Goal: Task Accomplishment & Management: Manage account settings

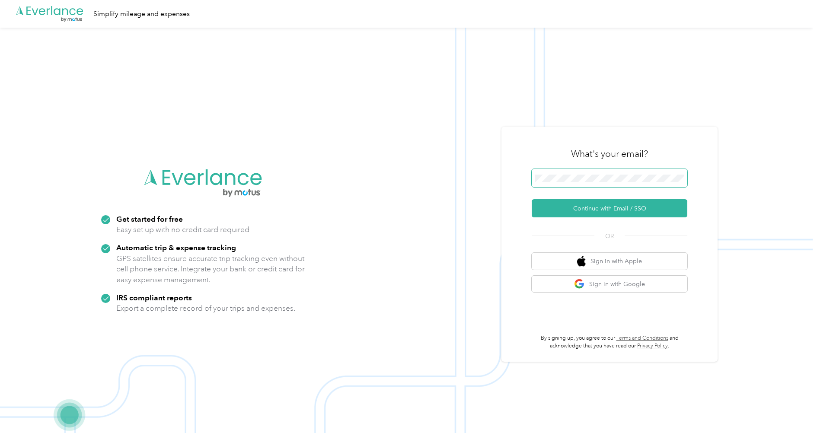
click at [567, 172] on span at bounding box center [609, 178] width 156 height 18
click at [611, 208] on button "Continue with Email / SSO" at bounding box center [609, 208] width 156 height 18
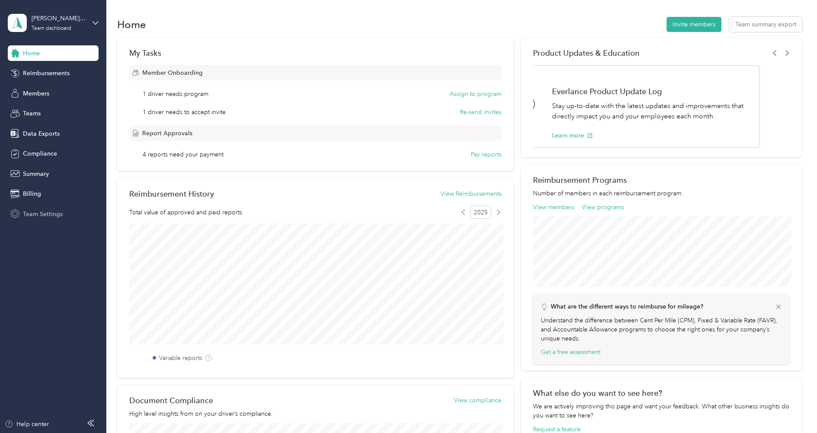
click at [39, 213] on span "Team Settings" at bounding box center [43, 214] width 40 height 9
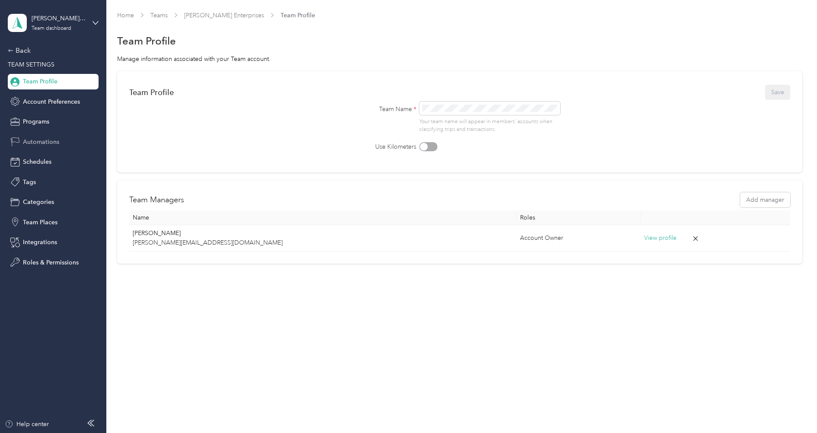
click at [45, 138] on span "Automations" at bounding box center [41, 141] width 36 height 9
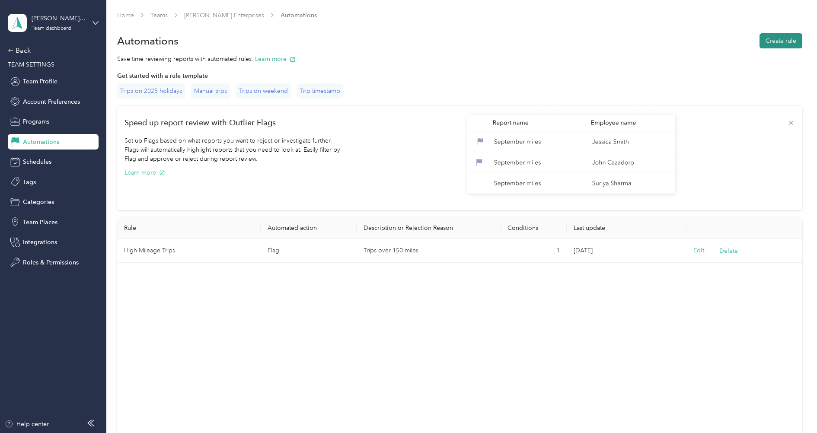
click at [772, 46] on button "Create rule" at bounding box center [780, 40] width 43 height 15
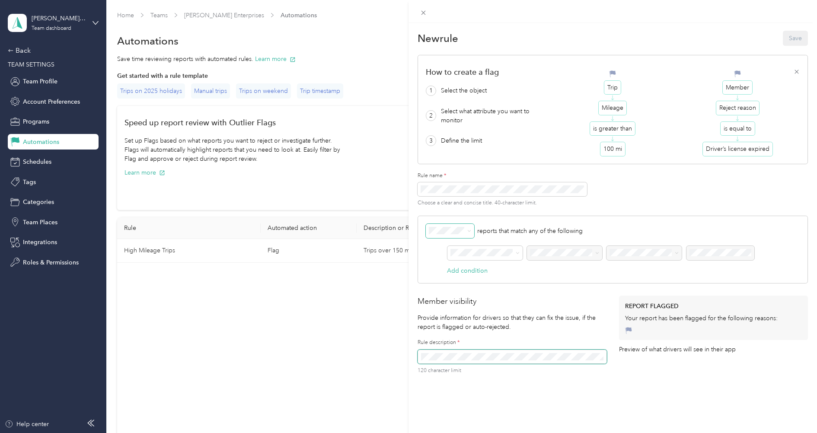
click at [464, 225] on span at bounding box center [450, 231] width 48 height 15
click at [495, 218] on div "reports that match any of the following AND Add condition" at bounding box center [612, 250] width 390 height 68
click at [466, 298] on div "Trips" at bounding box center [485, 297] width 63 height 9
click at [633, 229] on p "reports that match any of the following" at bounding box center [613, 231] width 374 height 15
click at [490, 266] on div "Report" at bounding box center [485, 263] width 63 height 9
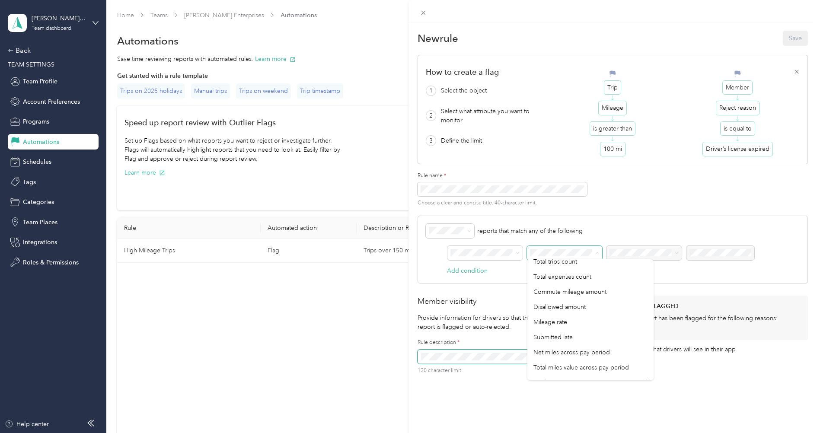
scroll to position [136, 0]
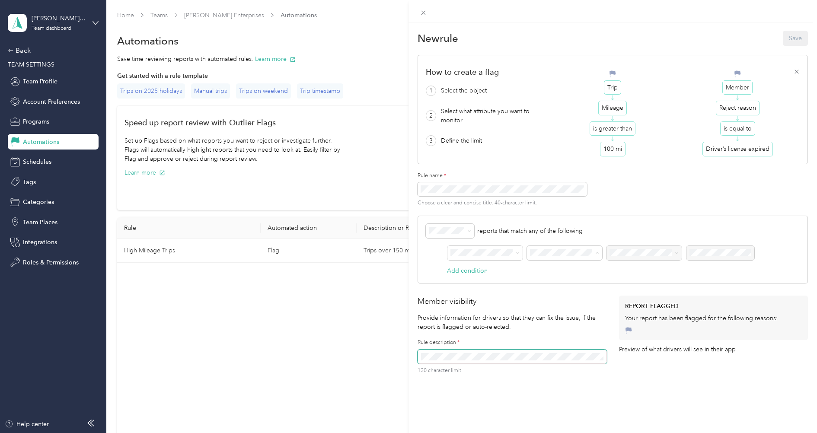
click at [590, 230] on p "reports that match any of the following" at bounding box center [613, 231] width 374 height 15
click at [509, 254] on span at bounding box center [484, 253] width 75 height 15
click at [494, 281] on div "Submitter" at bounding box center [485, 281] width 63 height 9
click at [515, 250] on span at bounding box center [515, 253] width 7 height 6
click at [512, 252] on span at bounding box center [515, 253] width 7 height 6
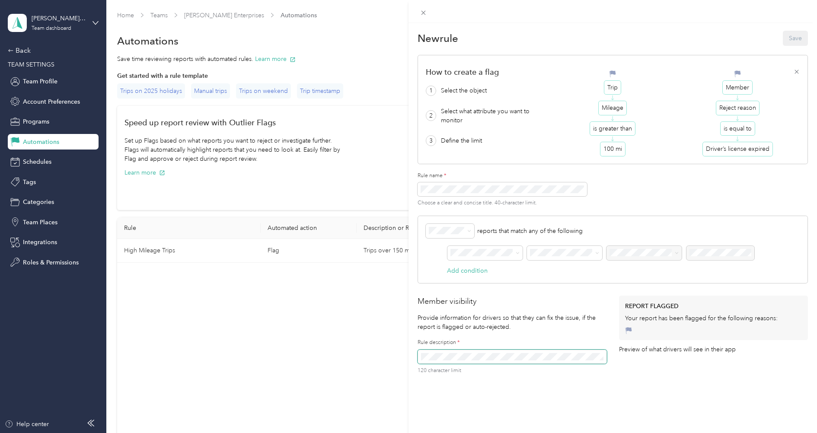
click at [447, 264] on ol "Flag Reject Approve" at bounding box center [449, 257] width 48 height 45
click at [498, 254] on span at bounding box center [484, 253] width 75 height 15
click at [493, 264] on div "Report" at bounding box center [485, 266] width 63 height 9
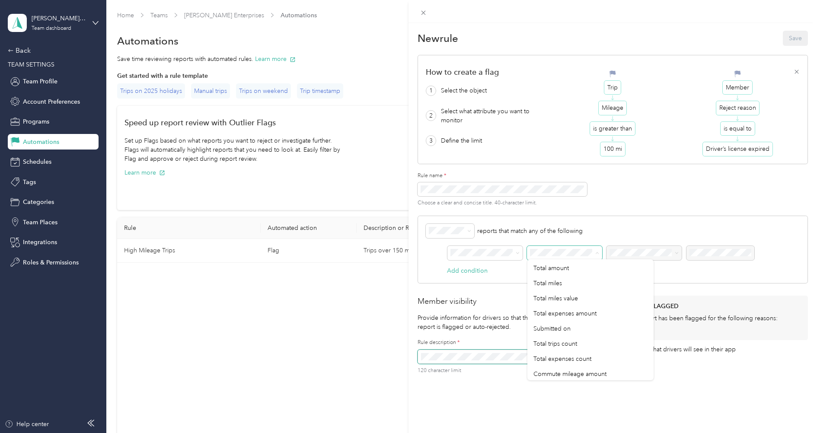
scroll to position [0, 0]
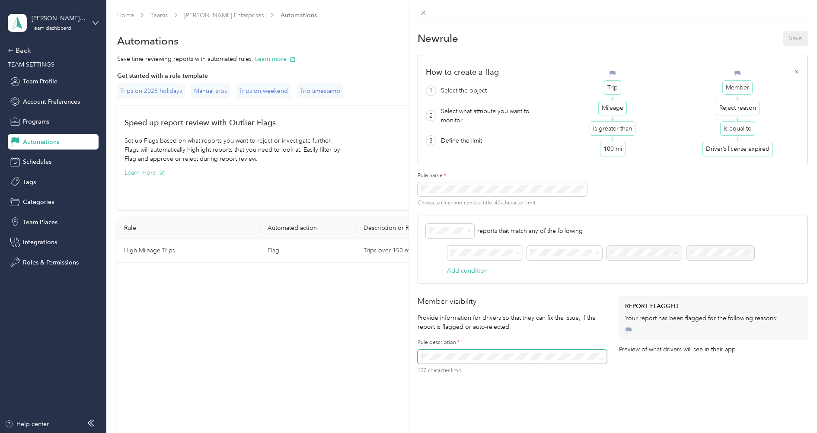
click at [478, 296] on div "Trips" at bounding box center [485, 297] width 63 height 9
click at [632, 273] on div "reports that match any of the following AND Add condition" at bounding box center [612, 250] width 390 height 68
click at [425, 433] on div "New rule Save How to create a flag 1 Select the object 2 Select what attribute …" at bounding box center [406, 433] width 812 height 0
click at [65, 23] on div "New rule Save How to create a flag 1 Select the object 2 Select what attribute …" at bounding box center [408, 216] width 817 height 433
click at [55, 29] on div at bounding box center [408, 216] width 817 height 433
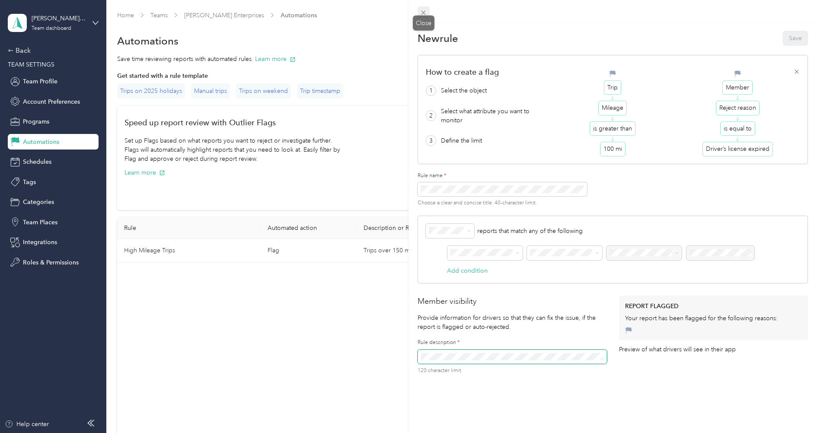
click at [426, 15] on icon at bounding box center [423, 12] width 7 height 7
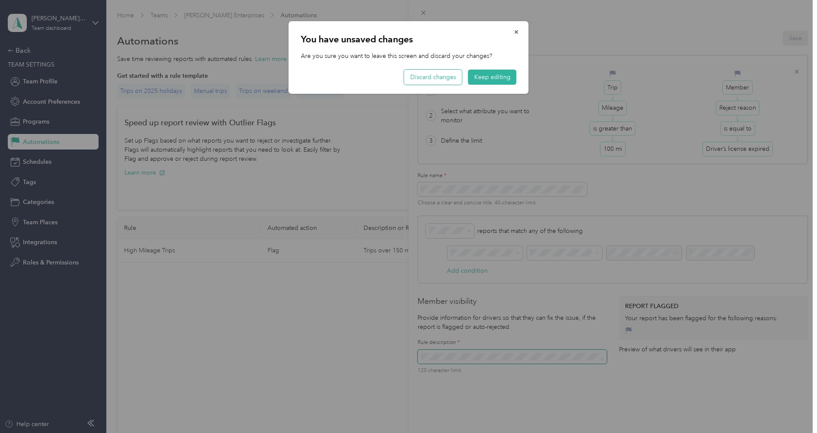
click at [445, 78] on button "Discard changes" at bounding box center [433, 77] width 58 height 15
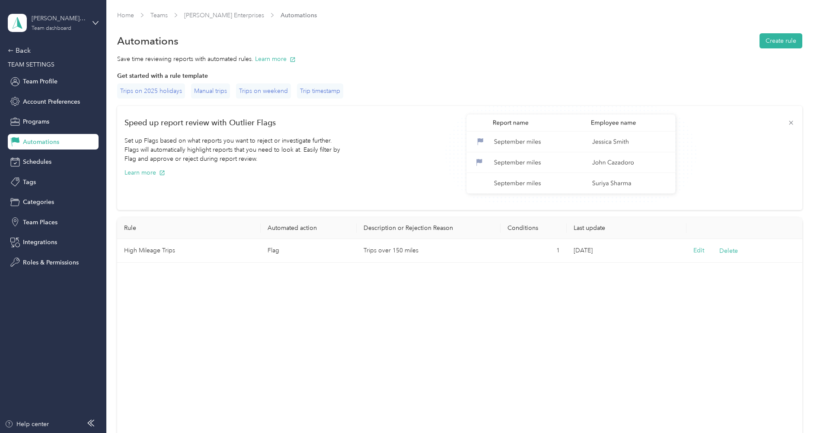
click at [46, 25] on div "[PERSON_NAME] Enterprises Team dashboard" at bounding box center [59, 22] width 54 height 17
click at [44, 84] on div "Personal dashboard" at bounding box center [123, 90] width 219 height 15
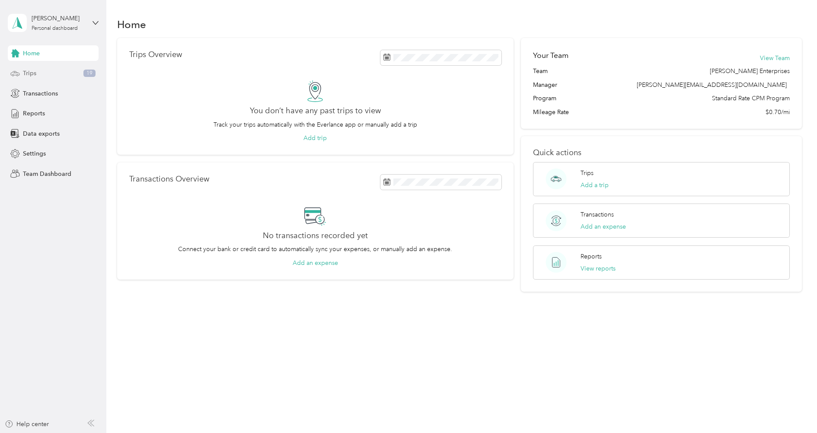
click at [34, 75] on span "Trips" at bounding box center [29, 73] width 13 height 9
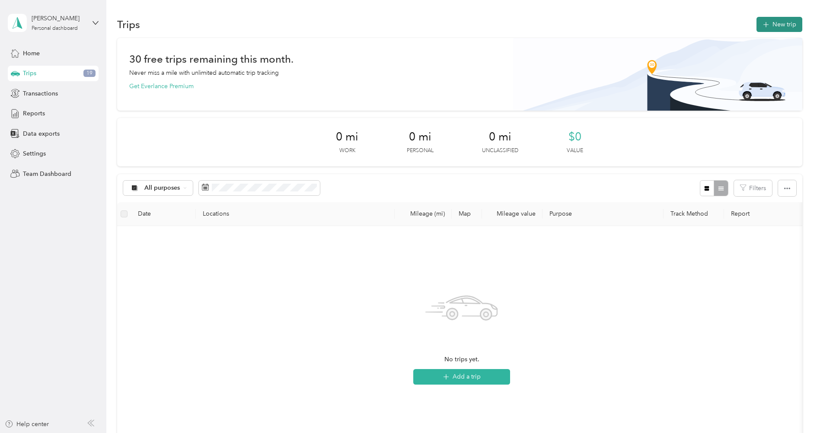
click at [780, 27] on button "New trip" at bounding box center [779, 24] width 46 height 15
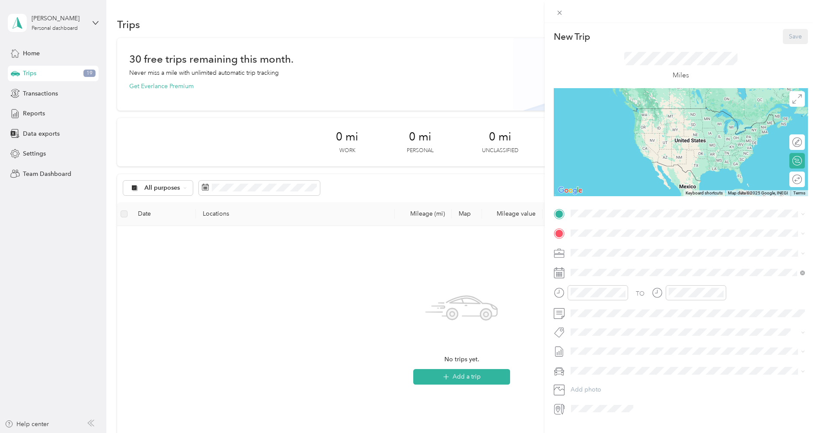
scroll to position [13, 0]
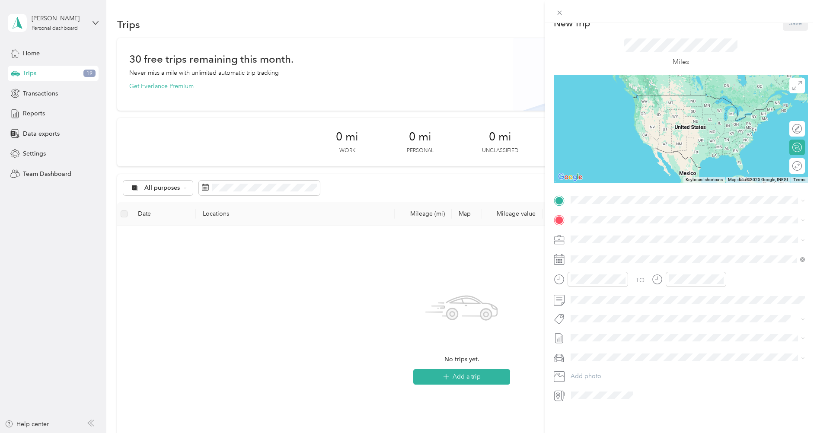
click at [53, 22] on div "New Trip Save This trip cannot be edited because it is either under review, app…" at bounding box center [408, 216] width 817 height 433
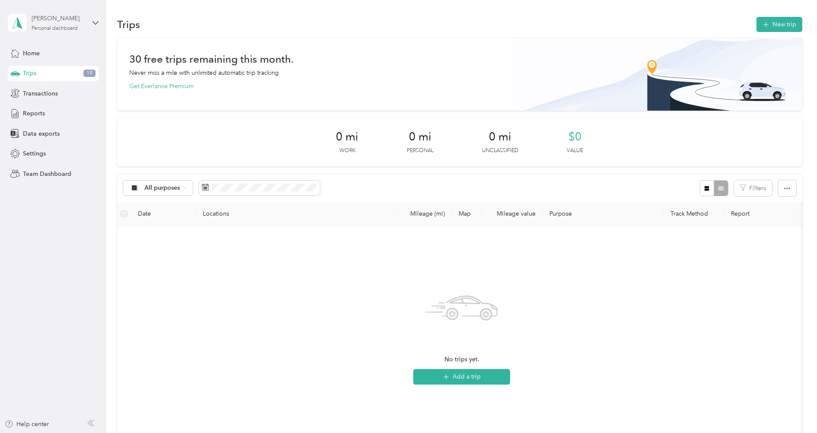
click at [53, 28] on div "Personal dashboard" at bounding box center [55, 28] width 46 height 5
click at [50, 111] on div "Log out" at bounding box center [123, 110] width 219 height 15
